Goal: Obtain resource: Download file/media

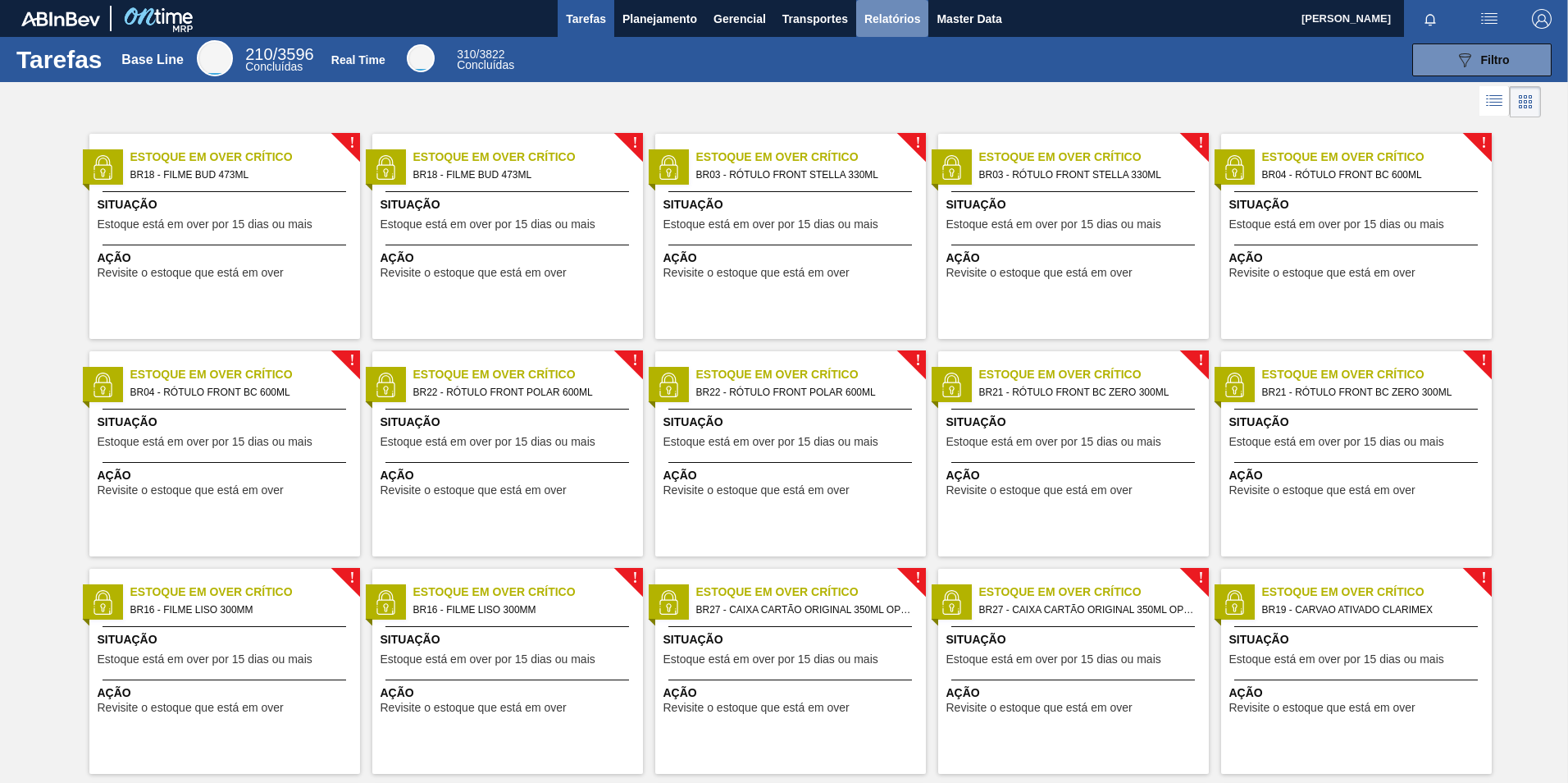
click at [881, 24] on span "Relatórios" at bounding box center [892, 19] width 55 height 20
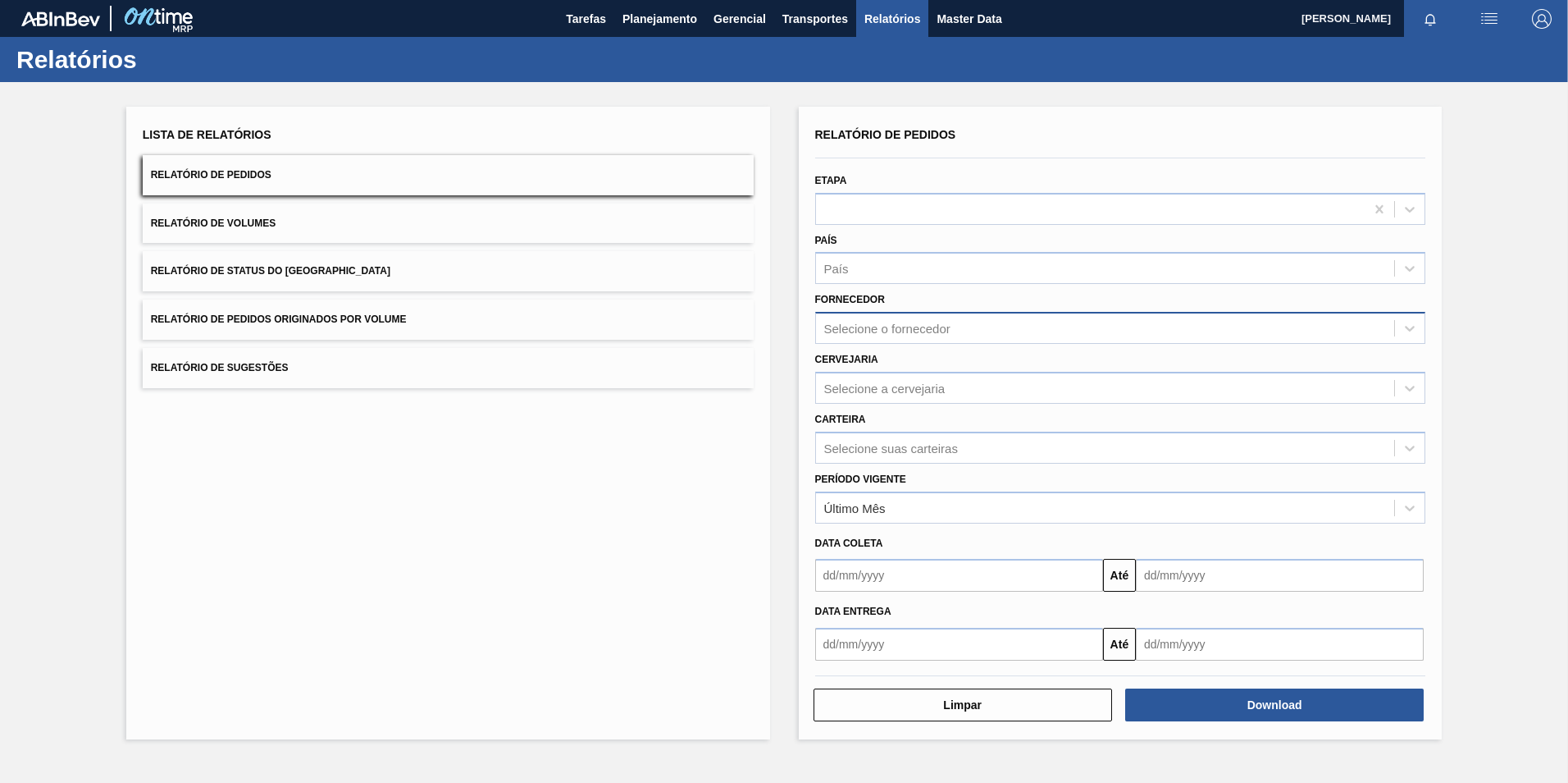
click at [855, 335] on div "Selecione o fornecedor" at bounding box center [887, 328] width 126 height 14
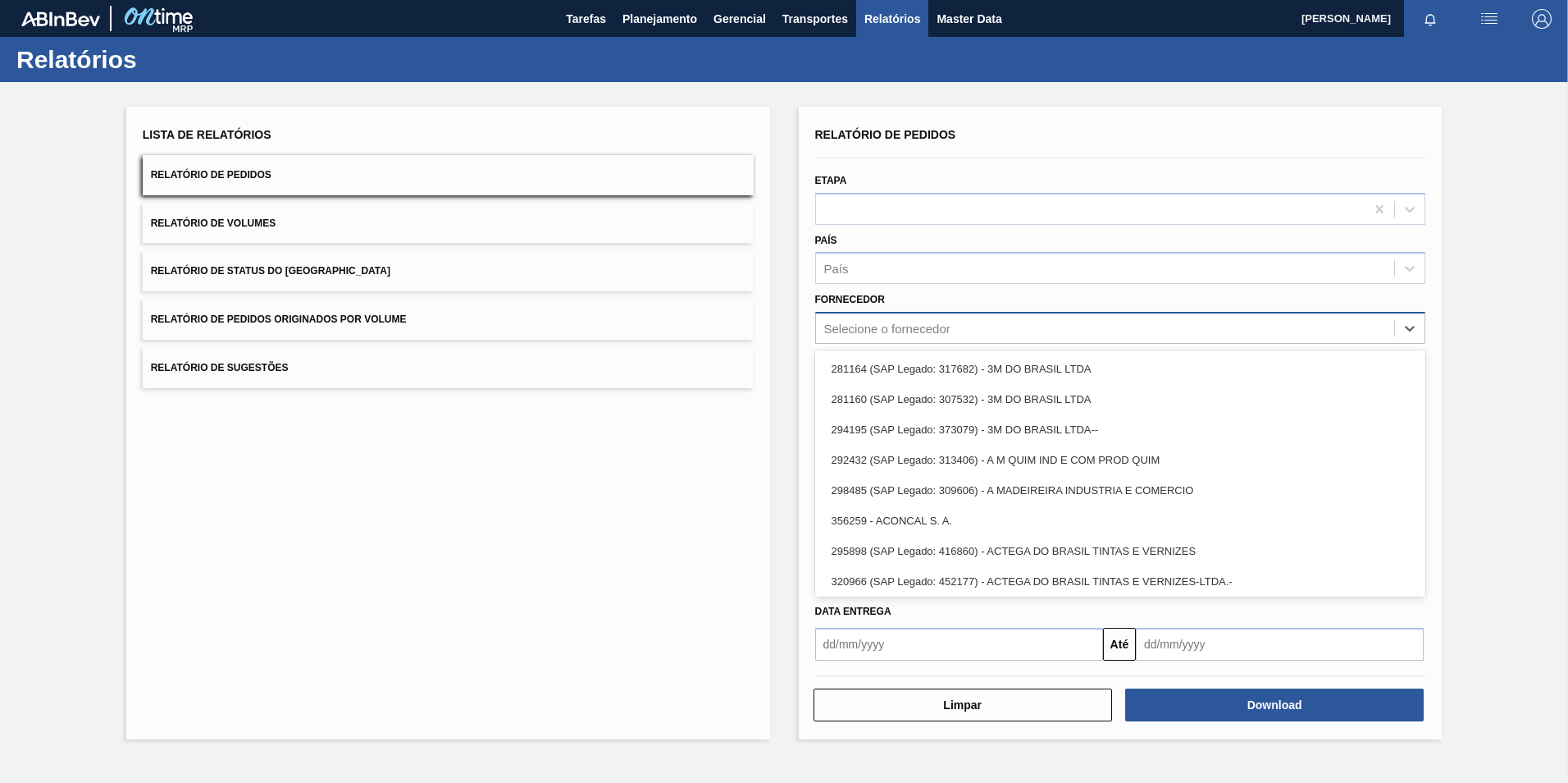
paste input "280467"
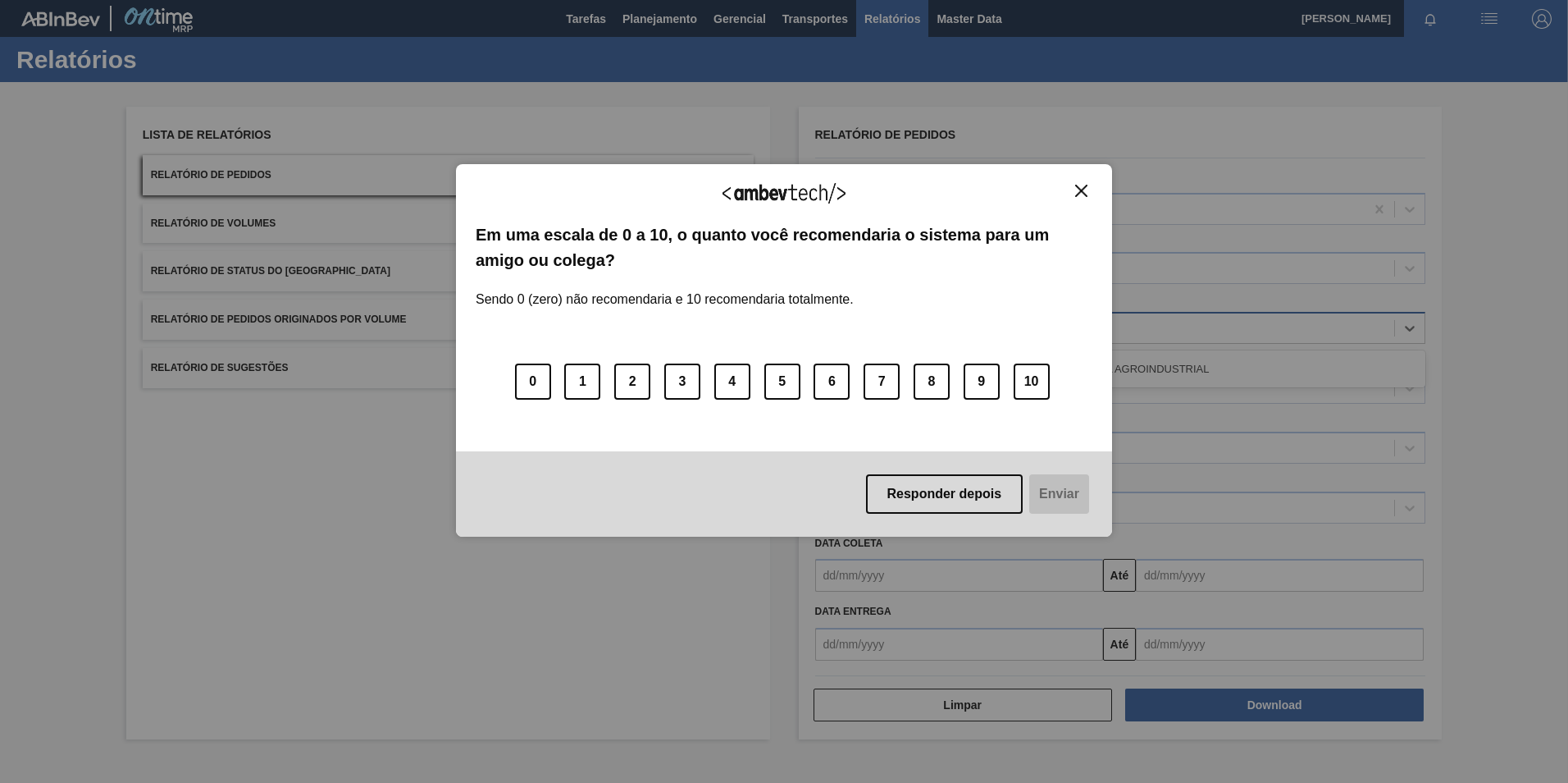
type input "280467"
click at [1079, 178] on div "Agradecemos seu feedback! Em uma escala de 0 a 10, o quanto você recomendaria o…" at bounding box center [784, 350] width 656 height 372
click at [1077, 184] on button "Close" at bounding box center [1081, 190] width 22 height 14
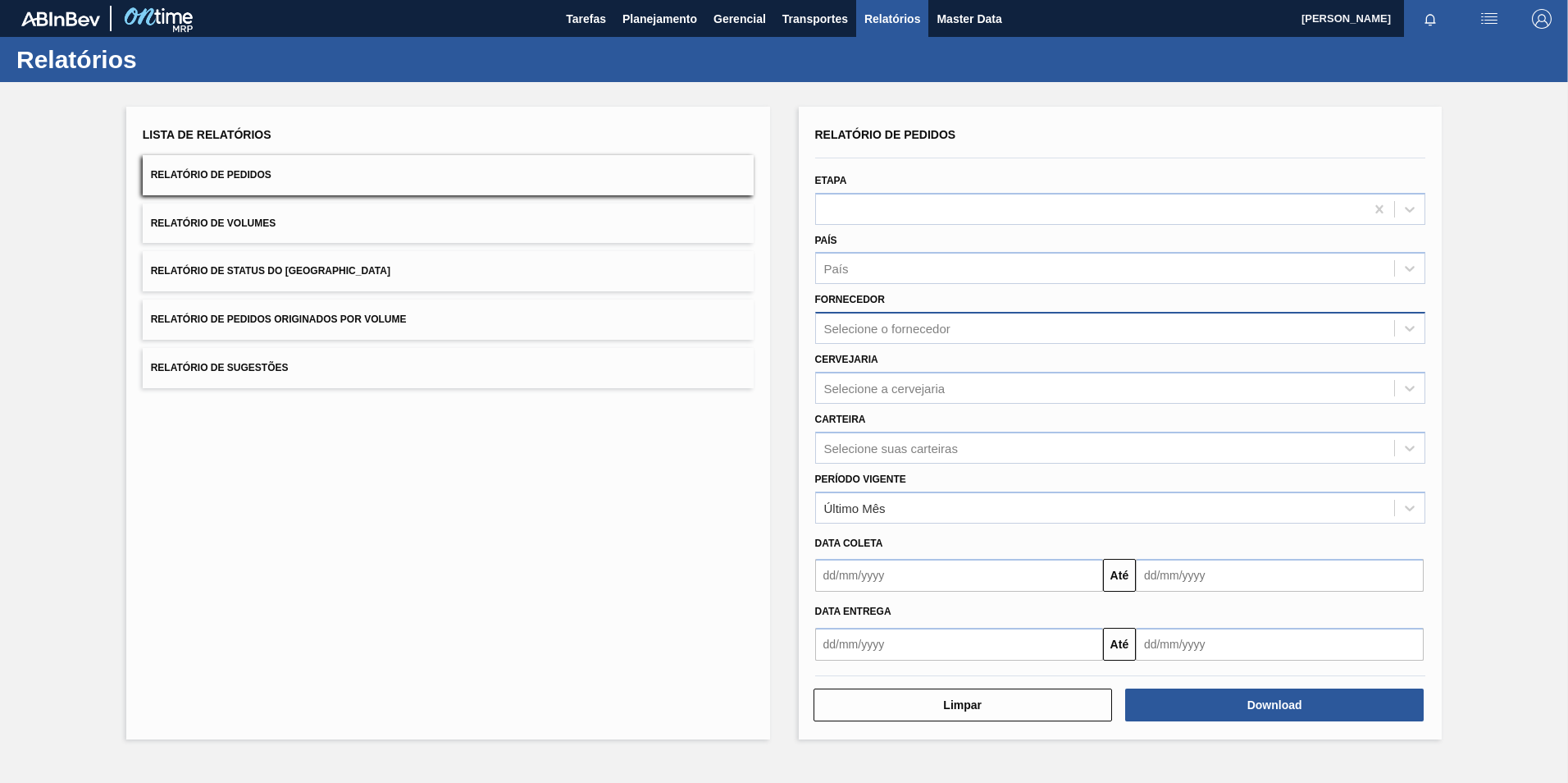
click at [828, 323] on div "Selecione o fornecedor" at bounding box center [887, 328] width 126 height 14
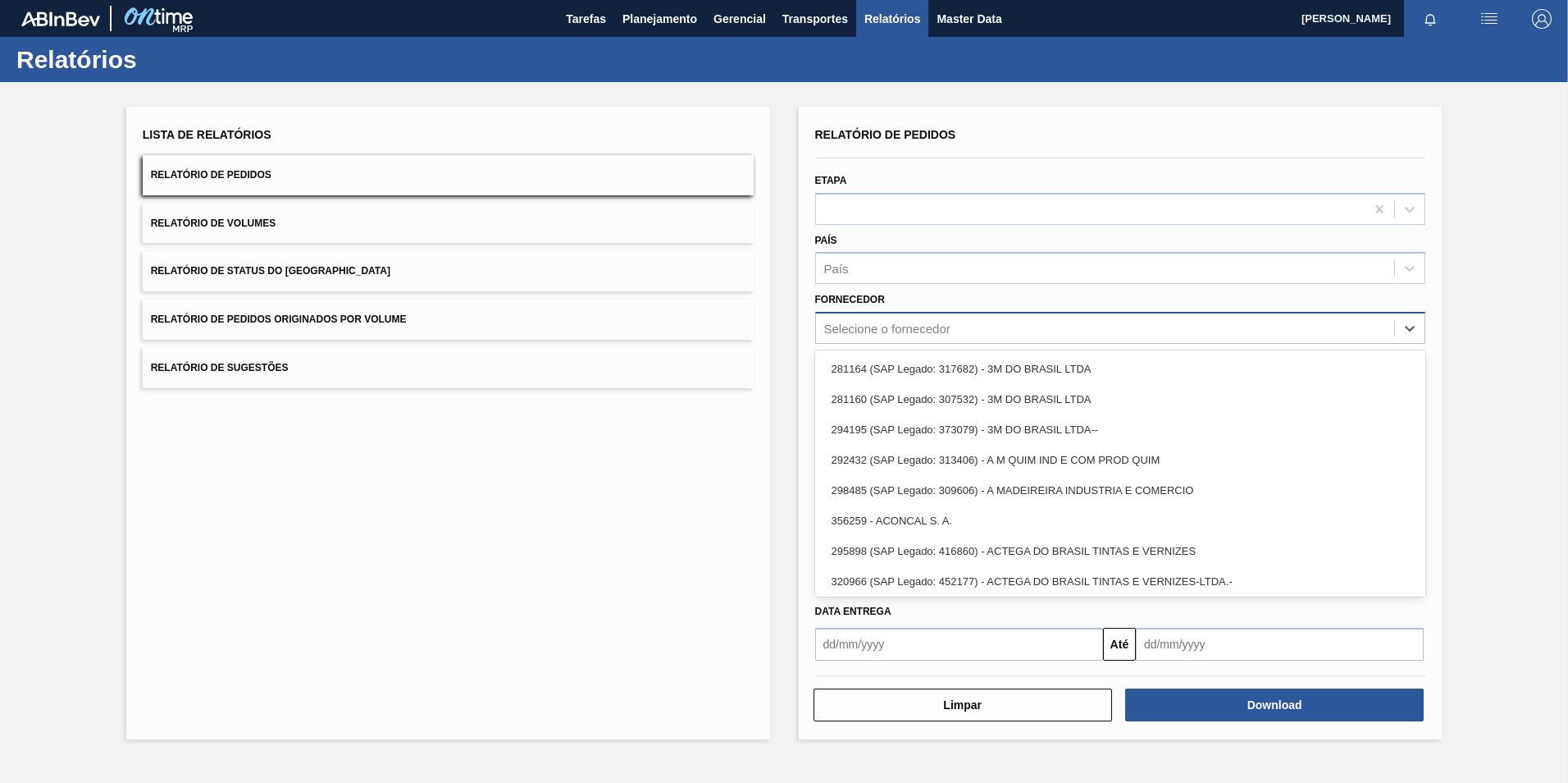
paste input "280467"
type input "280467"
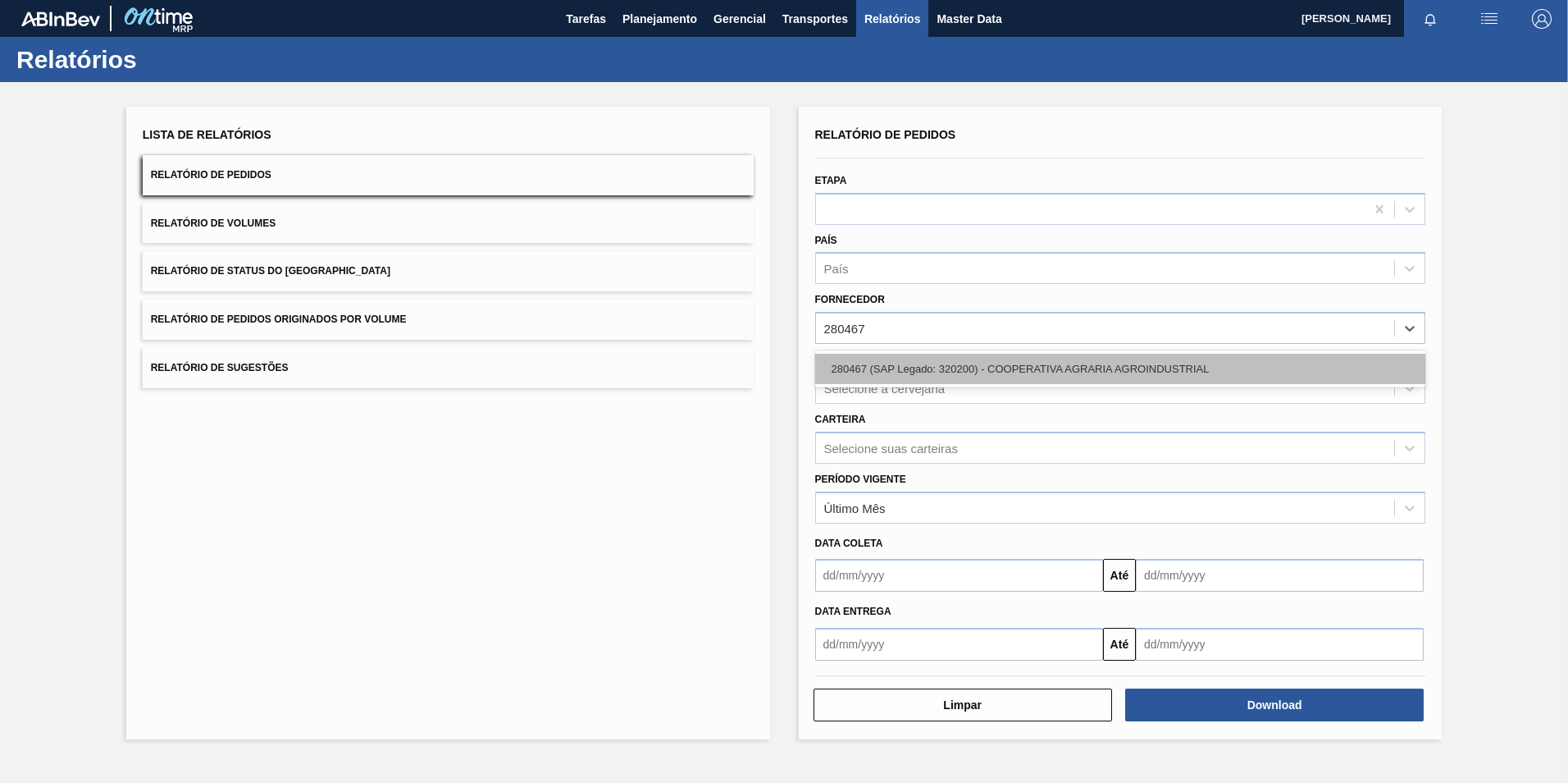
click at [913, 364] on div "280467 (SAP Legado: 320200) - COOPERATIVA AGRARIA AGROINDUSTRIAL" at bounding box center [1120, 369] width 611 height 31
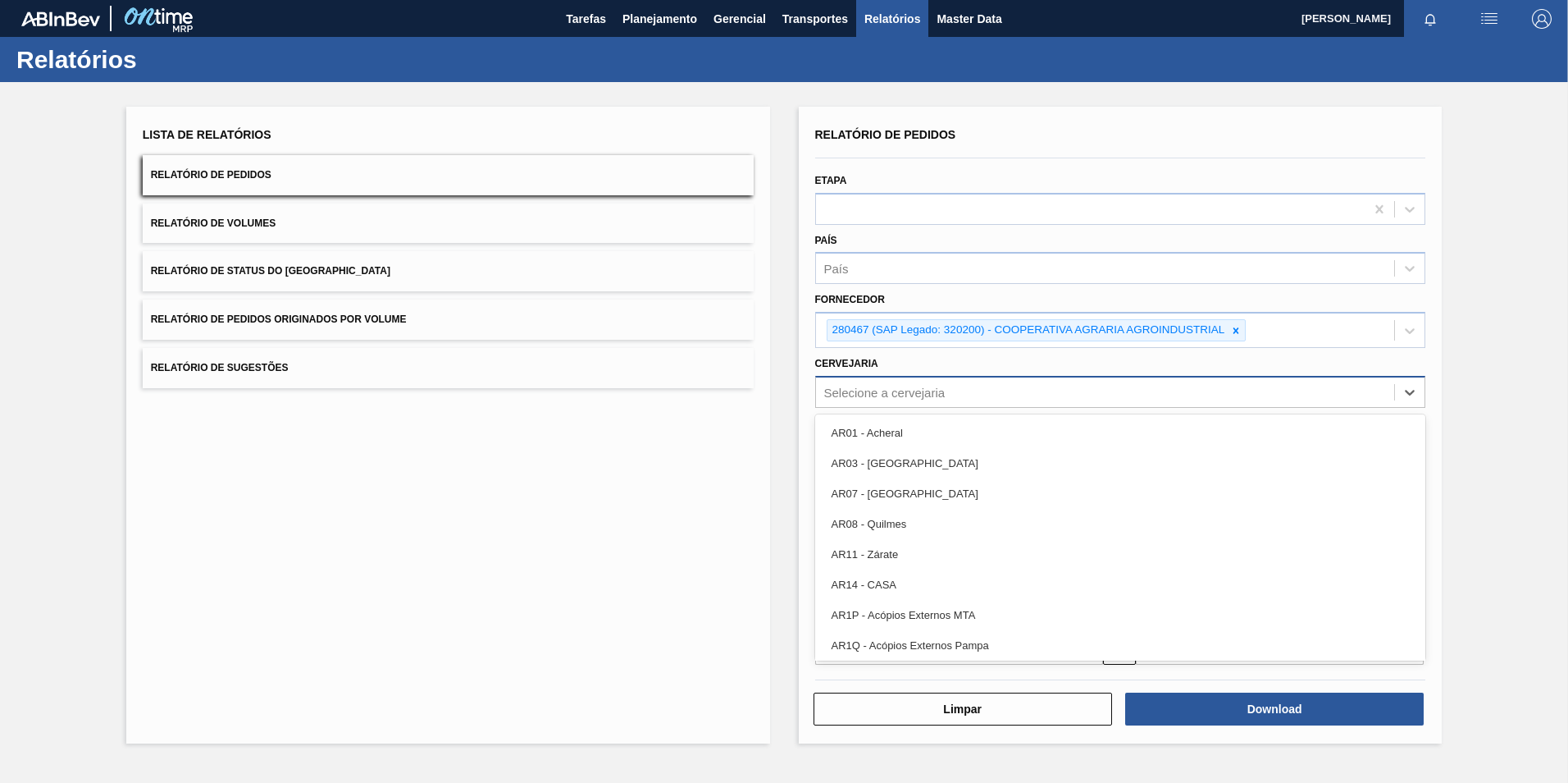
click at [879, 398] on div "Selecione a cervejaria" at bounding box center [884, 391] width 122 height 14
type input "13"
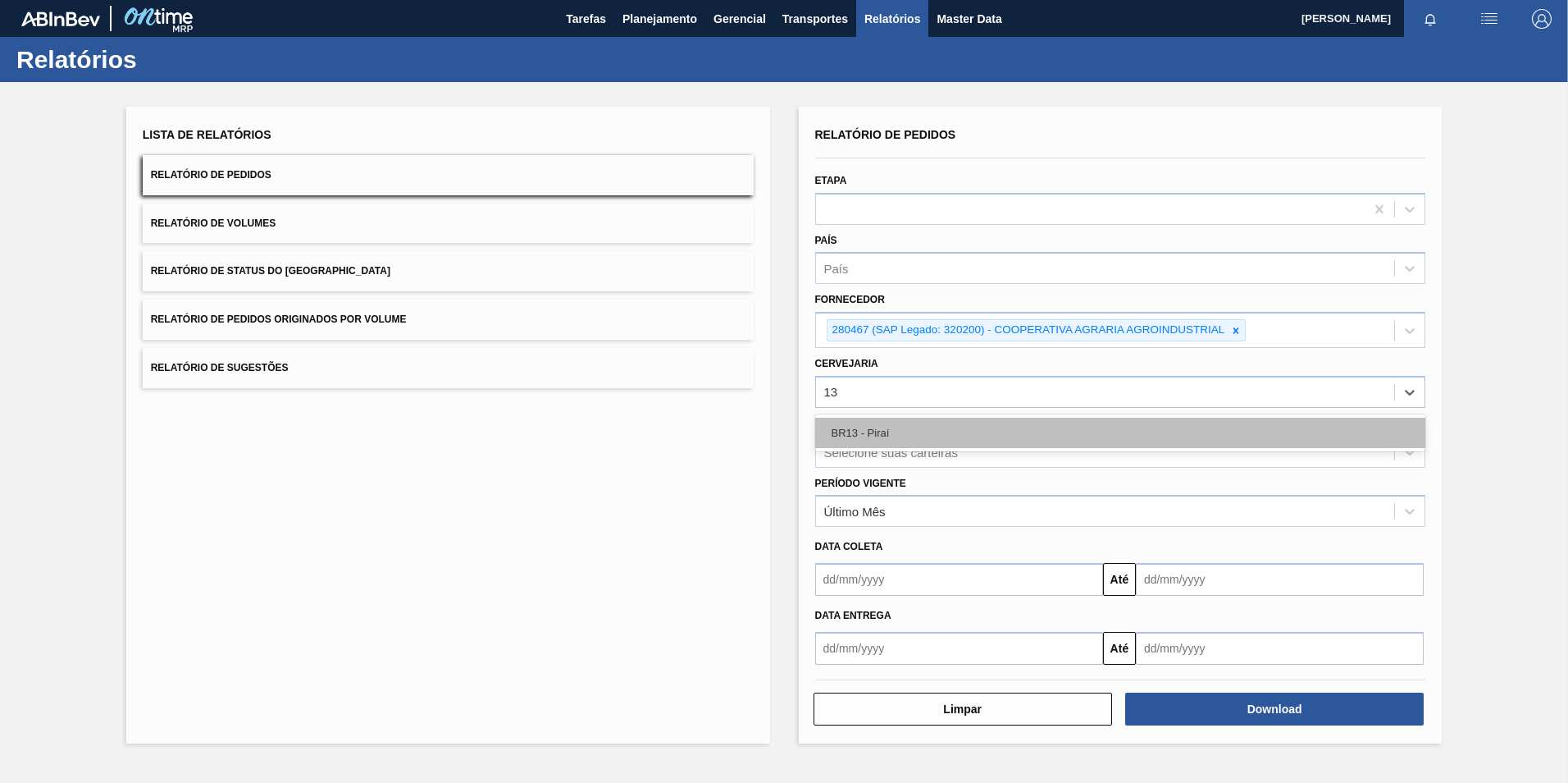
click at [893, 423] on div "BR13 - Piraí" at bounding box center [1120, 432] width 611 height 31
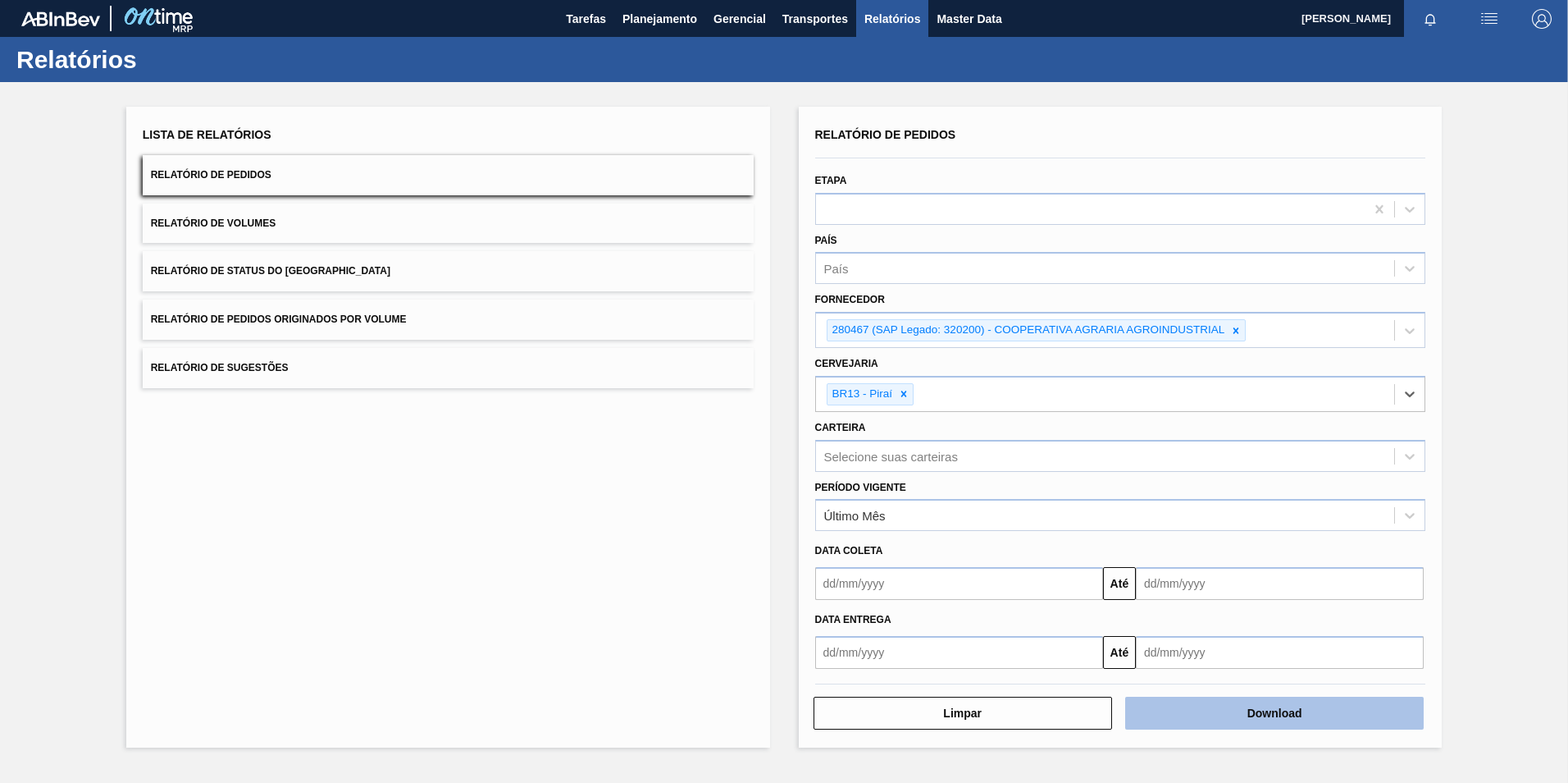
click at [1201, 709] on button "Download" at bounding box center [1274, 713] width 298 height 33
